Goal: Task Accomplishment & Management: Use online tool/utility

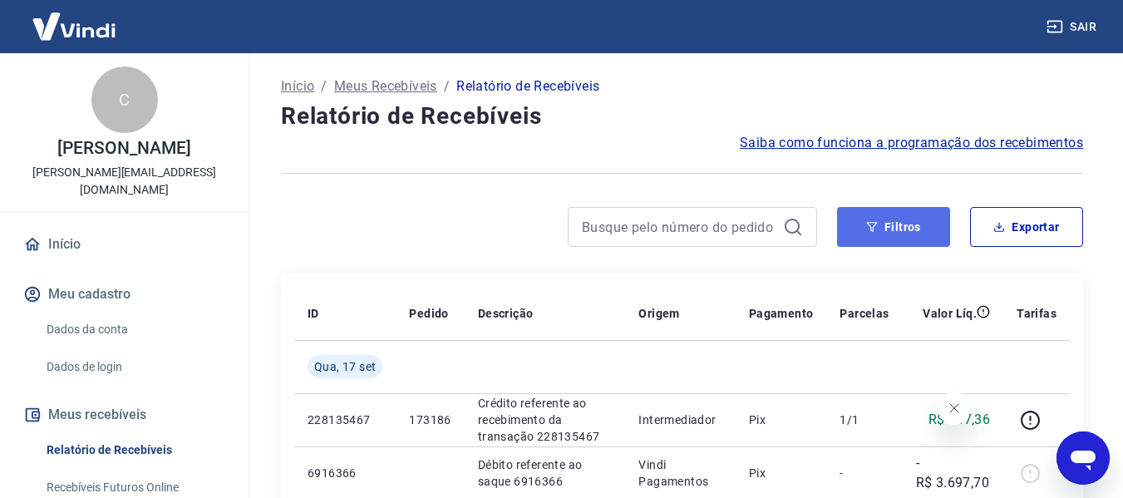
click at [906, 224] on button "Filtros" at bounding box center [893, 227] width 113 height 40
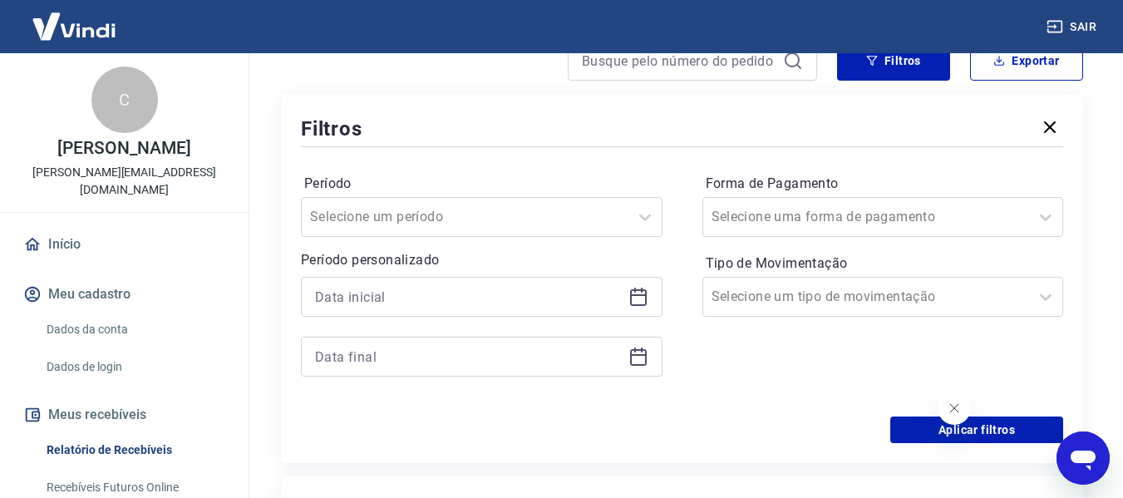
click at [635, 293] on icon at bounding box center [638, 297] width 20 height 20
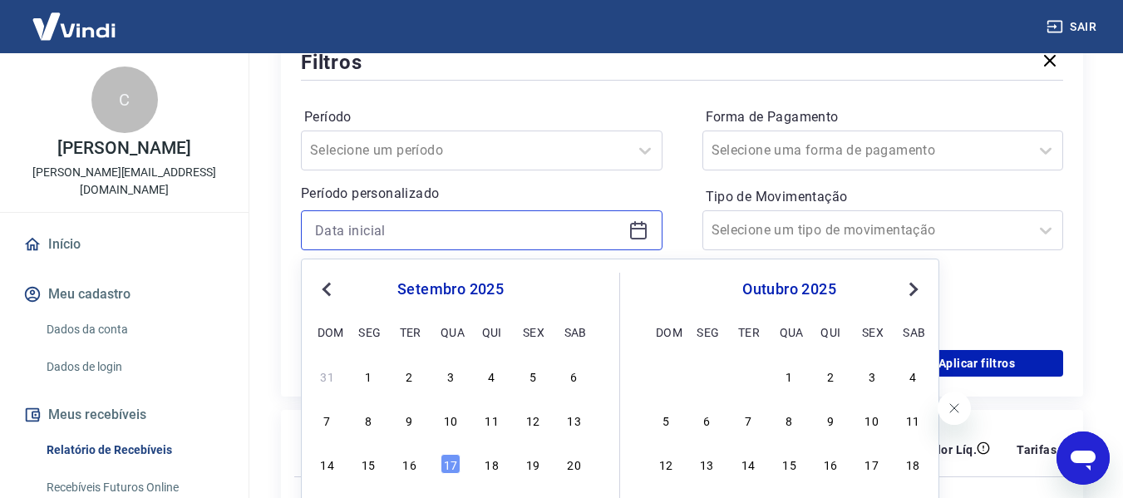
scroll to position [332, 0]
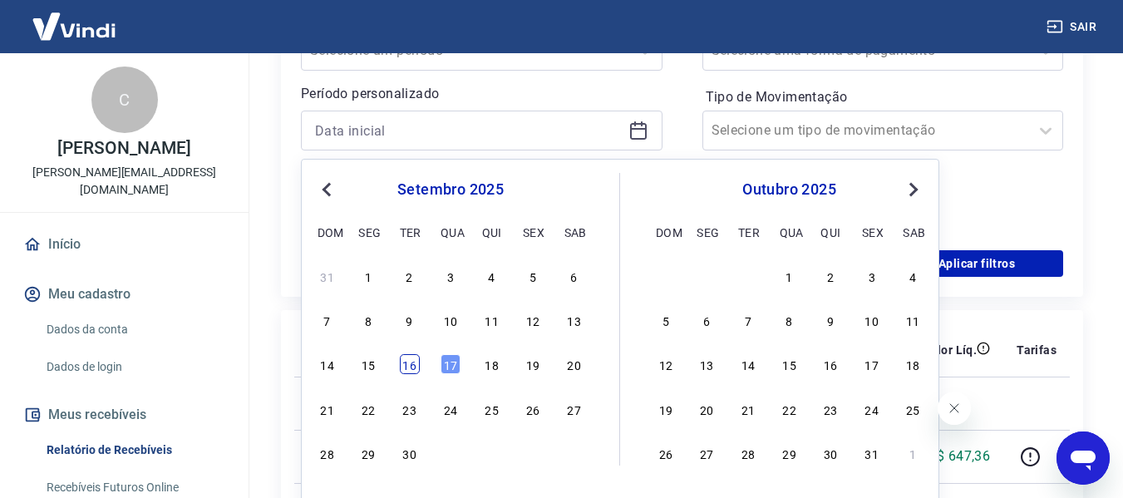
click at [415, 368] on div "16" at bounding box center [410, 364] width 20 height 20
type input "[DATE]"
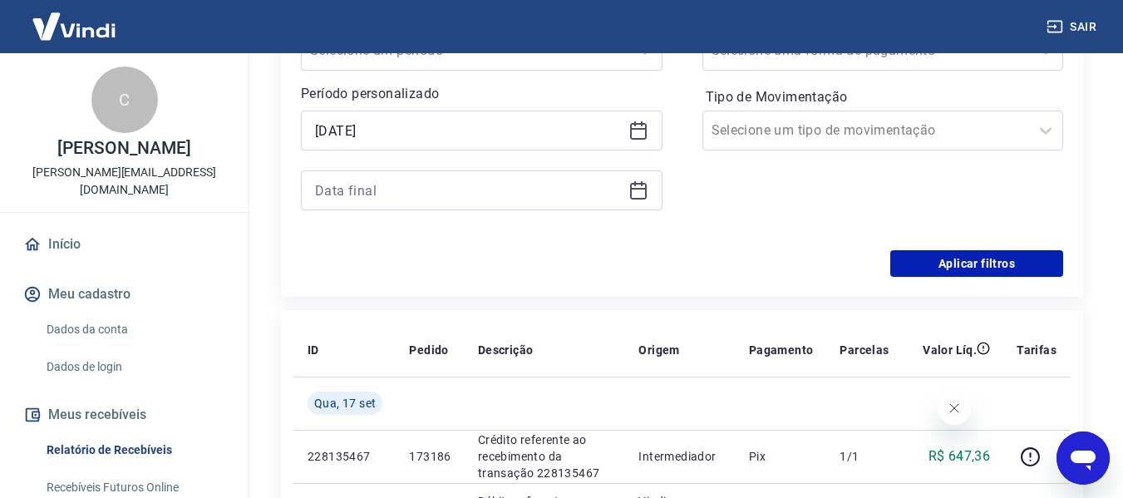
click at [631, 186] on icon at bounding box center [638, 190] width 20 height 20
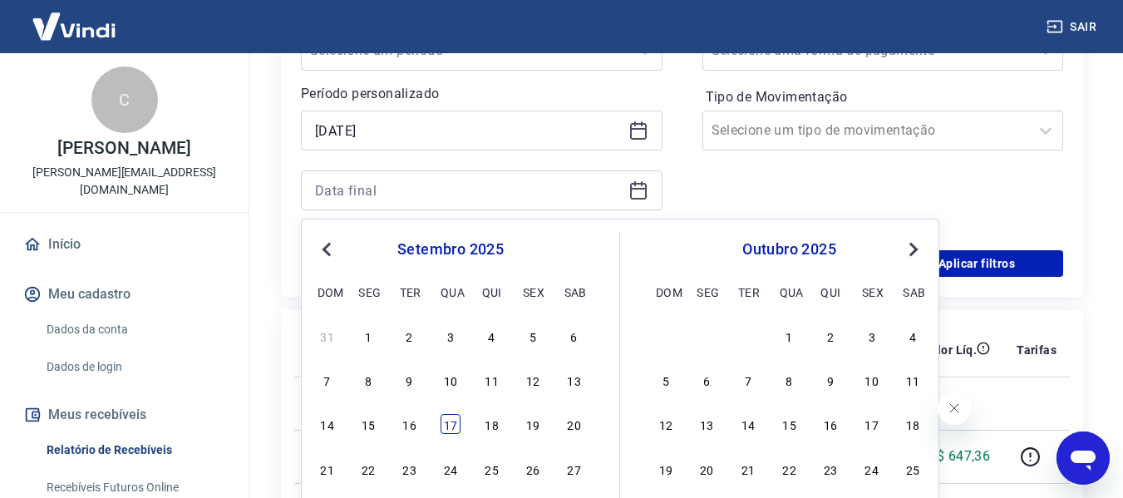
drag, startPoint x: 449, startPoint y: 424, endPoint x: 658, endPoint y: 219, distance: 292.7
click at [449, 423] on div "17" at bounding box center [451, 424] width 20 height 20
type input "[DATE]"
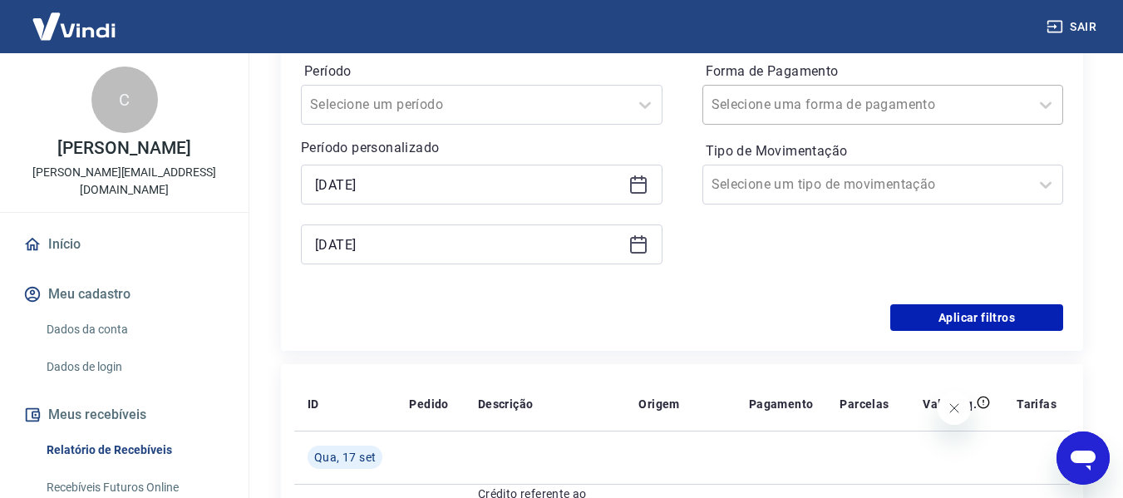
scroll to position [249, 0]
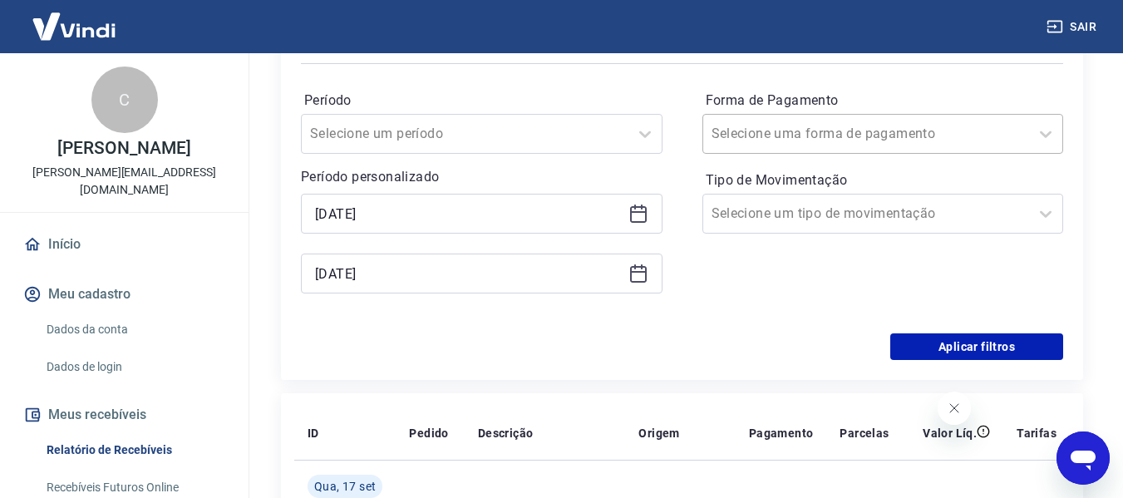
click at [791, 132] on input "Forma de Pagamento" at bounding box center [796, 134] width 168 height 20
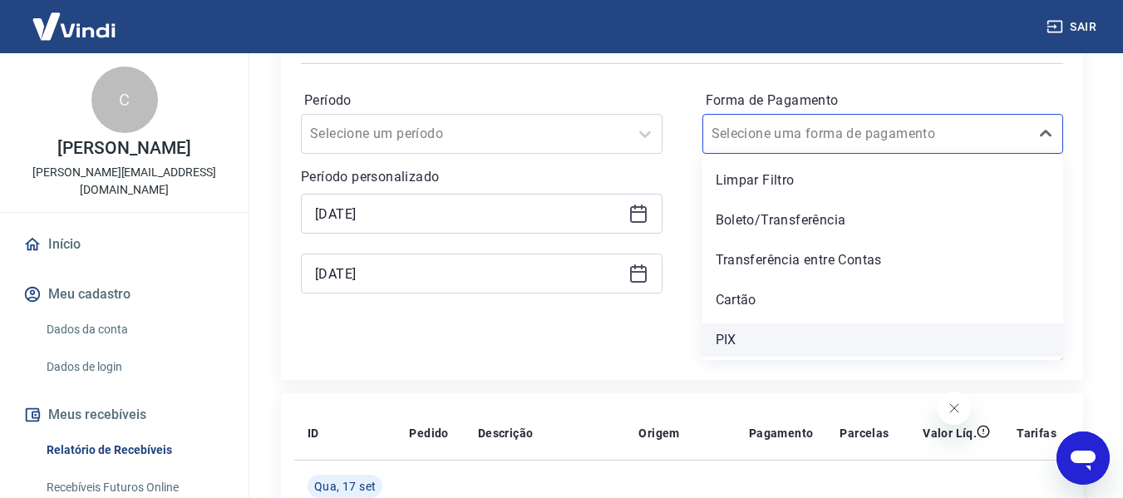
click at [733, 329] on div "PIX" at bounding box center [883, 339] width 362 height 33
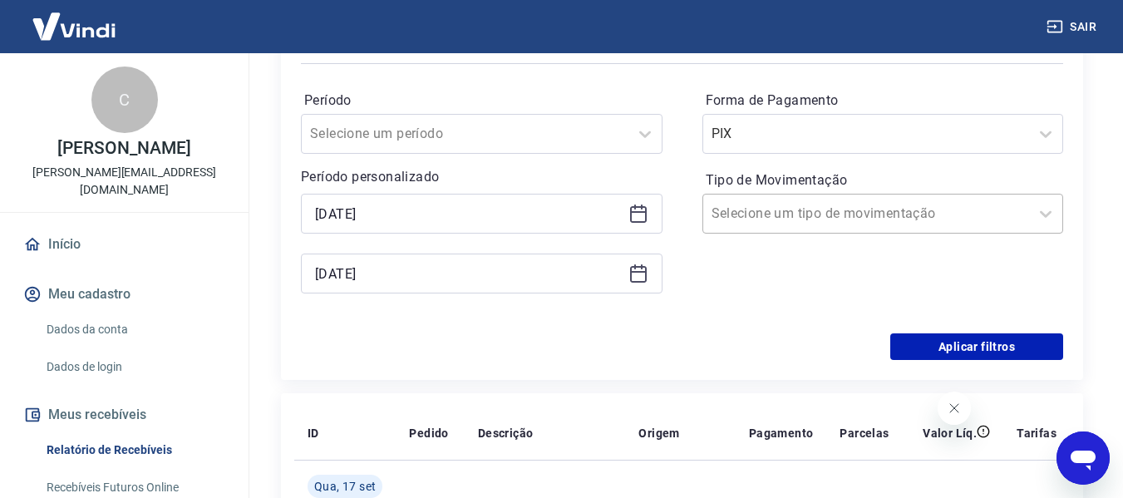
click at [757, 209] on input "Tipo de Movimentação" at bounding box center [796, 214] width 168 height 20
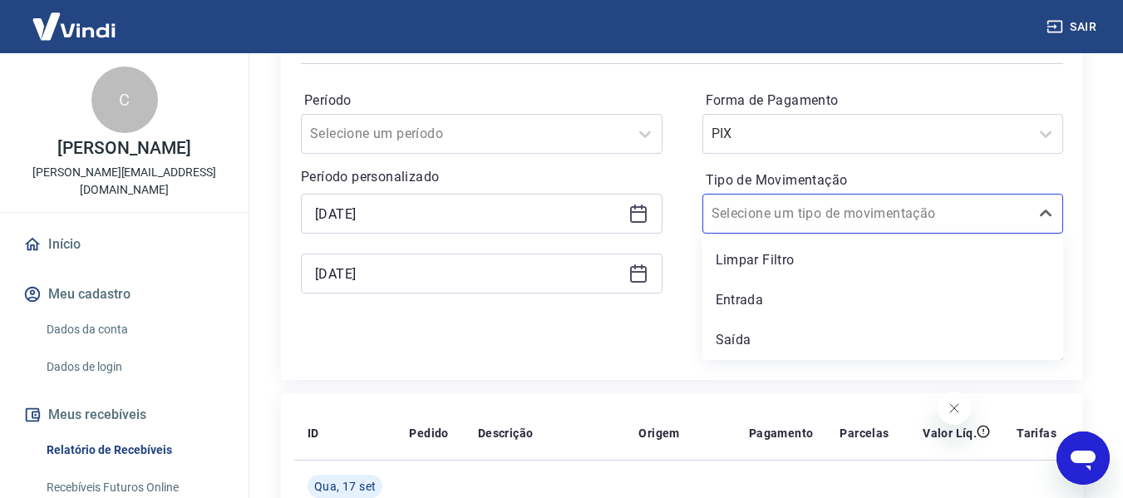
drag, startPoint x: 717, startPoint y: 297, endPoint x: 756, endPoint y: 306, distance: 40.9
click at [717, 297] on div "Entrada" at bounding box center [883, 299] width 362 height 33
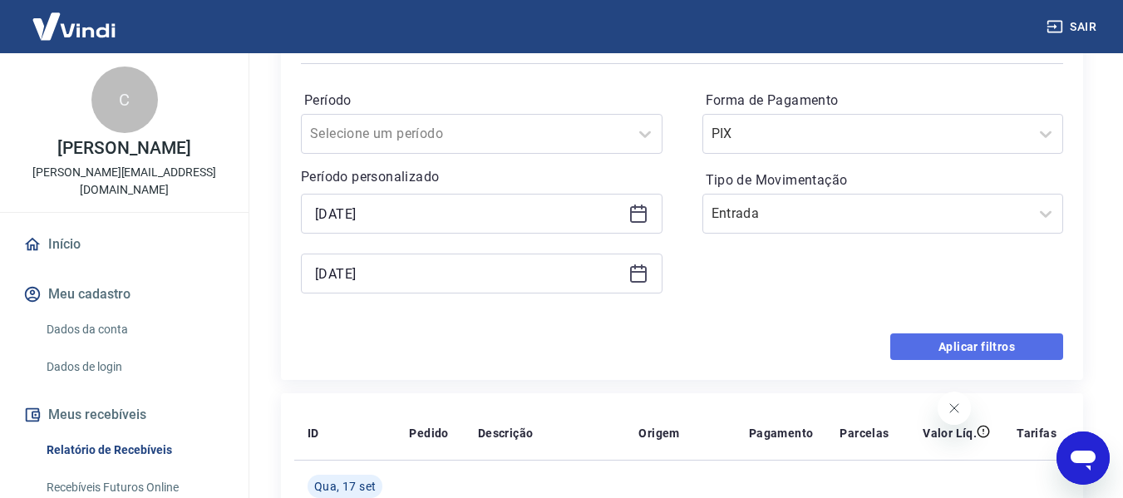
click at [1012, 353] on button "Aplicar filtros" at bounding box center [976, 346] width 173 height 27
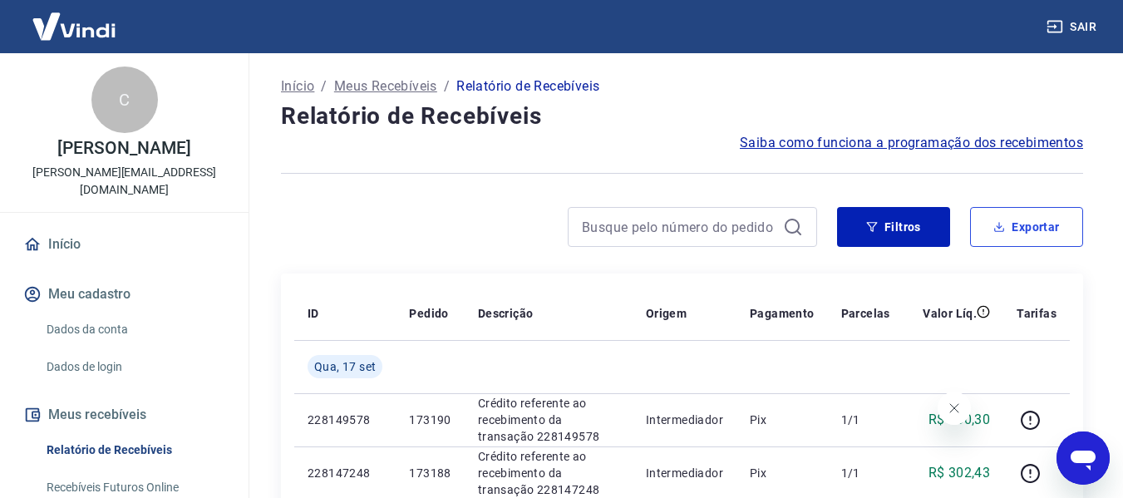
drag, startPoint x: 1052, startPoint y: 230, endPoint x: 987, endPoint y: 244, distance: 66.4
click at [1051, 233] on button "Exportar" at bounding box center [1026, 227] width 113 height 40
type input "[DATE]"
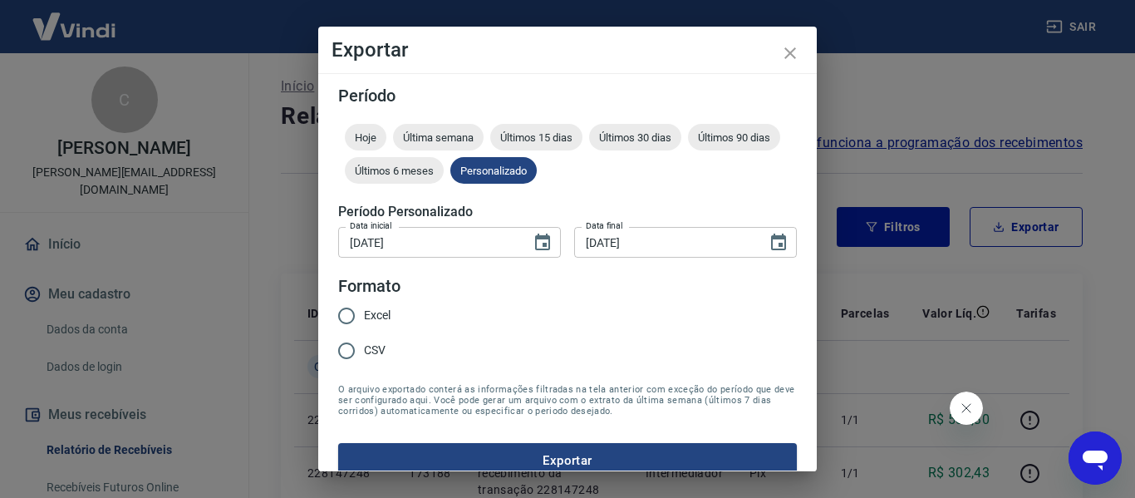
click at [369, 312] on span "Excel" at bounding box center [377, 315] width 27 height 17
click at [364, 312] on input "Excel" at bounding box center [346, 315] width 35 height 35
radio input "true"
click at [493, 451] on button "Exportar" at bounding box center [567, 460] width 459 height 35
